Goal: Information Seeking & Learning: Learn about a topic

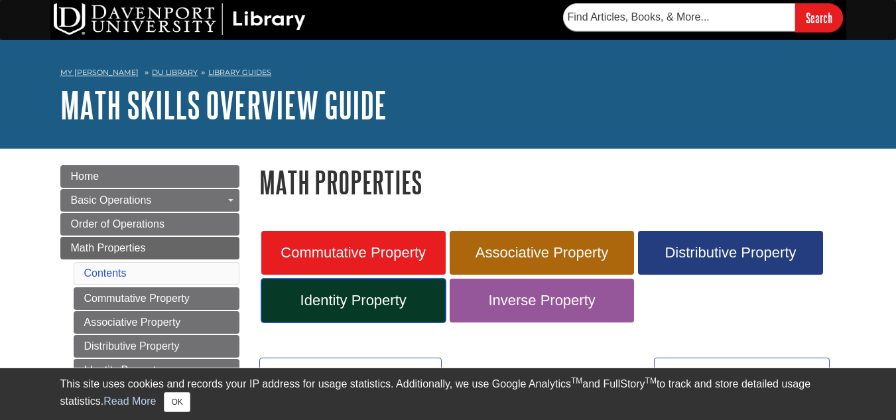
click at [334, 286] on link "Identity Property" at bounding box center [353, 301] width 184 height 44
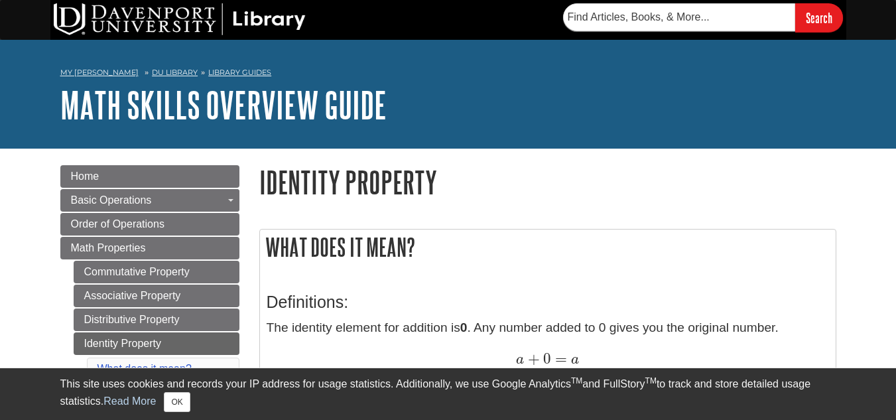
click at [363, 338] on p "The identity element for addition is 0 . Any number added to 0 gives you the or…" at bounding box center [548, 375] width 562 height 115
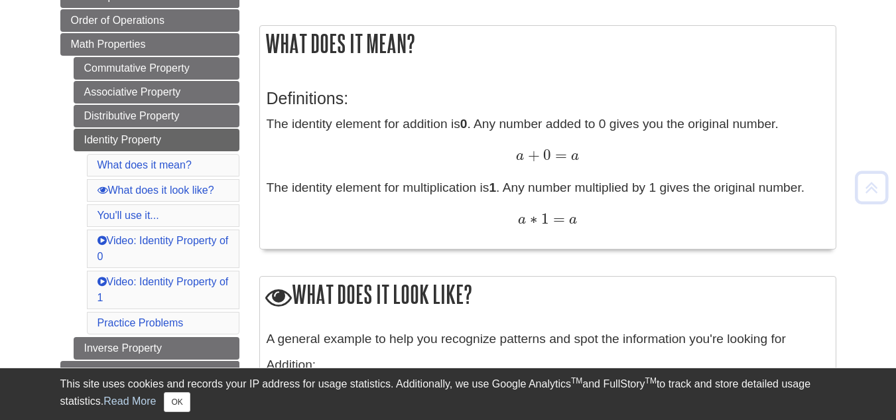
scroll to position [219, 0]
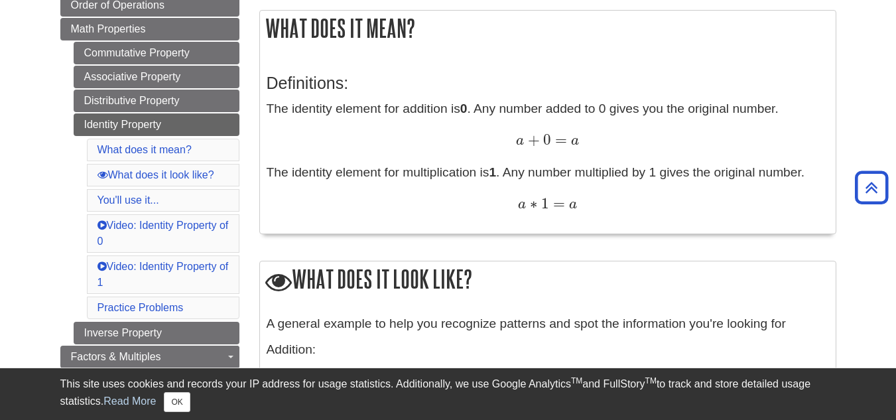
click at [363, 338] on div "A general example to help you recognize patterns and spot the information you'r…" at bounding box center [548, 390] width 562 height 153
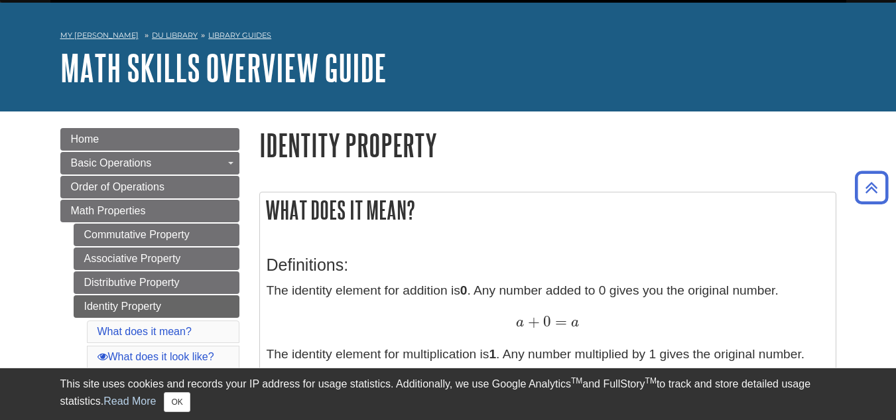
scroll to position [0, 0]
